Goal: Navigation & Orientation: Find specific page/section

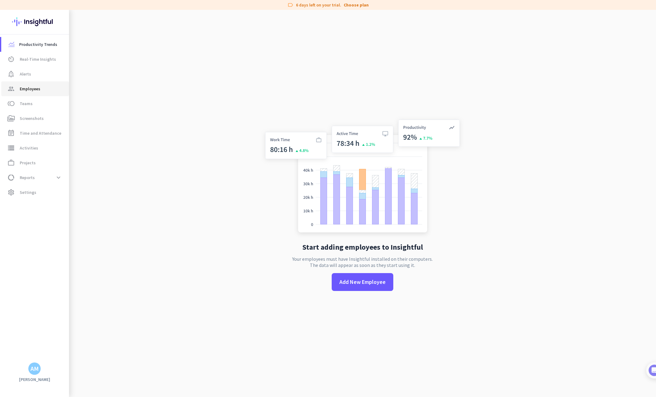
click at [34, 93] on link "group Employees" at bounding box center [35, 88] width 68 height 15
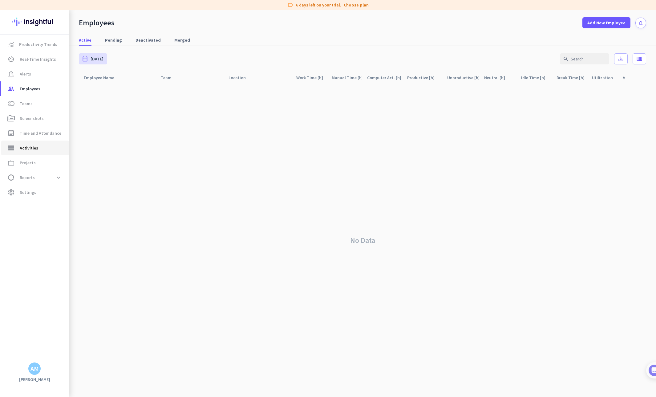
click at [25, 147] on span "Activities" at bounding box center [29, 147] width 18 height 7
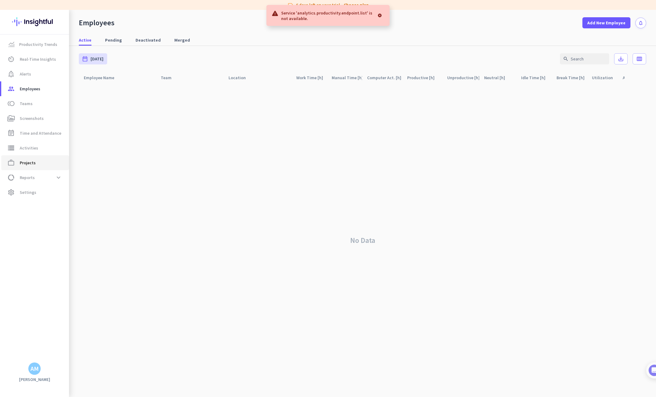
click at [25, 166] on span "Projects" at bounding box center [28, 162] width 16 height 7
type input "[DATE] - [DATE]"
click at [25, 176] on span "Reports" at bounding box center [27, 177] width 15 height 7
click at [20, 248] on span "settings Settings" at bounding box center [35, 251] width 58 height 7
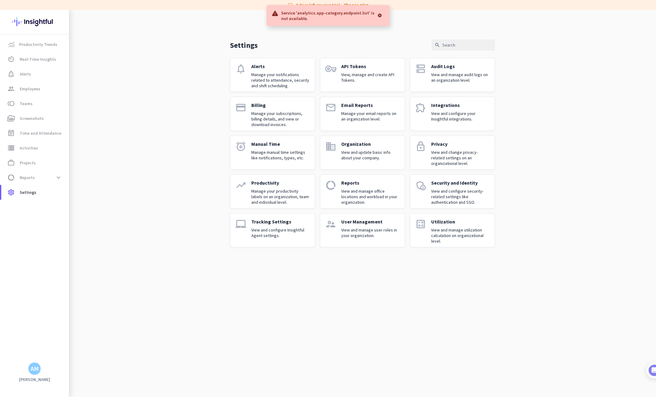
click at [40, 26] on img at bounding box center [34, 22] width 45 height 24
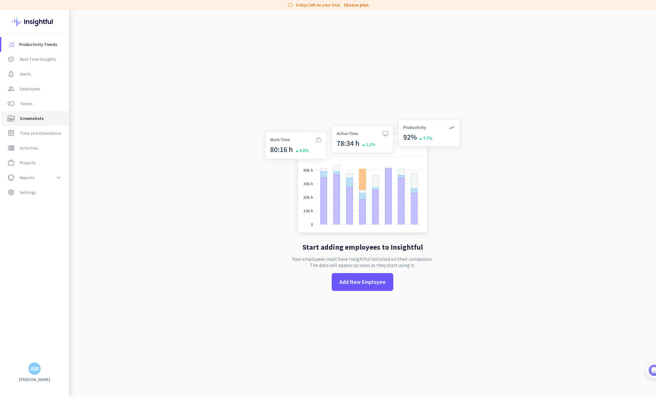
click at [11, 119] on icon "perm_media" at bounding box center [10, 118] width 7 height 7
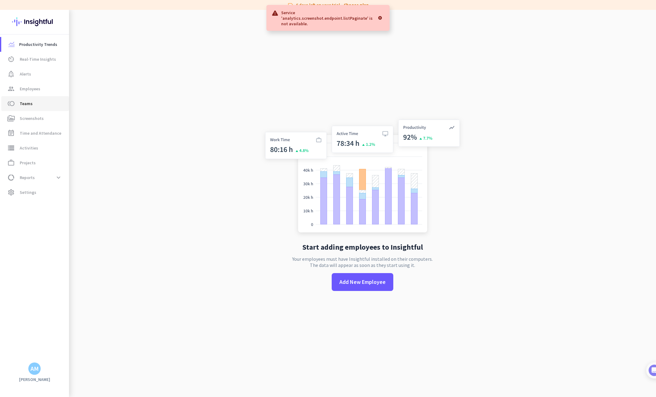
click at [13, 103] on icon "toll" at bounding box center [10, 103] width 7 height 7
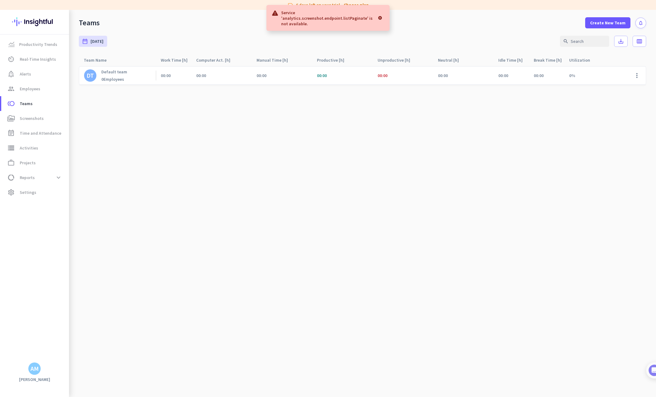
click at [379, 17] on div at bounding box center [380, 18] width 9 height 12
